Goal: Navigation & Orientation: Find specific page/section

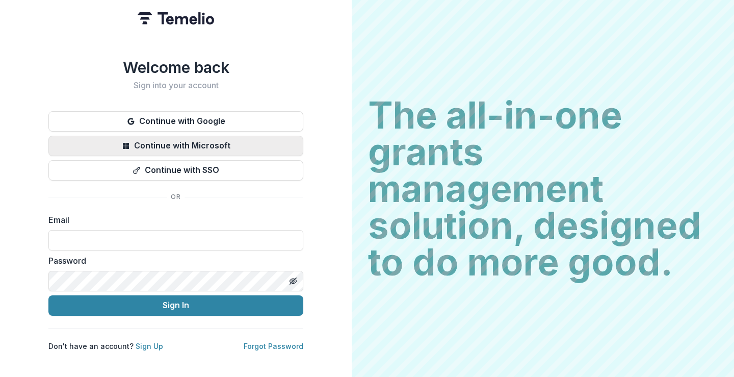
click at [151, 139] on button "Continue with Microsoft" at bounding box center [175, 146] width 255 height 20
